Goal: Unclear: Browse casually

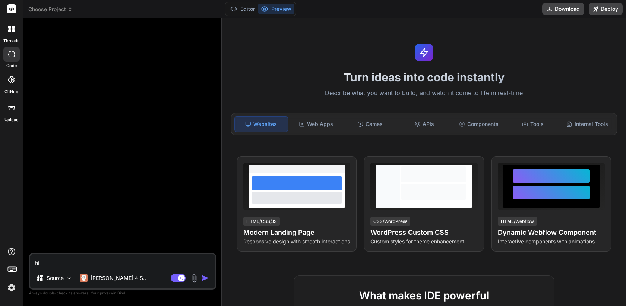
type textarea "x"
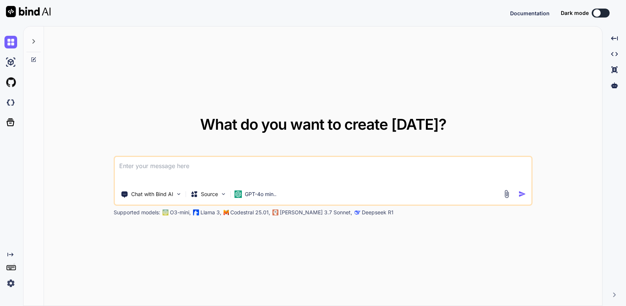
type textarea "x"
